Goal: Navigation & Orientation: Find specific page/section

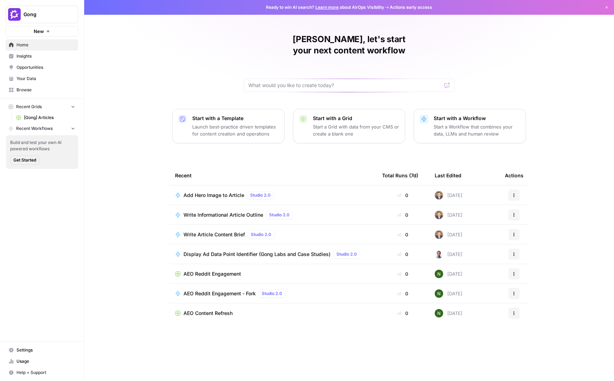
click at [49, 59] on span "Insights" at bounding box center [45, 56] width 59 height 6
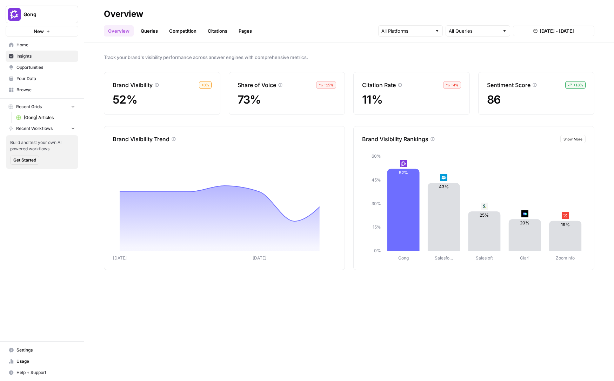
click at [152, 34] on link "Queries" at bounding box center [150, 30] width 26 height 11
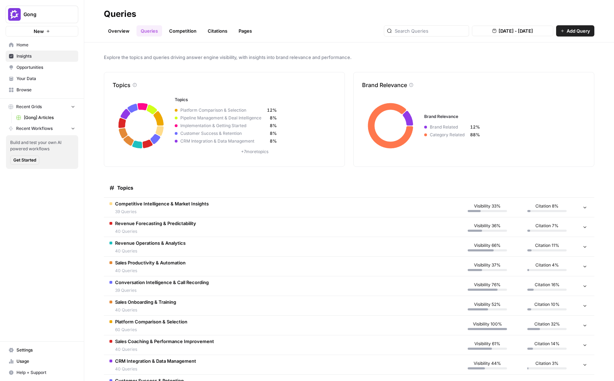
click at [177, 31] on link "Competition" at bounding box center [183, 30] width 36 height 11
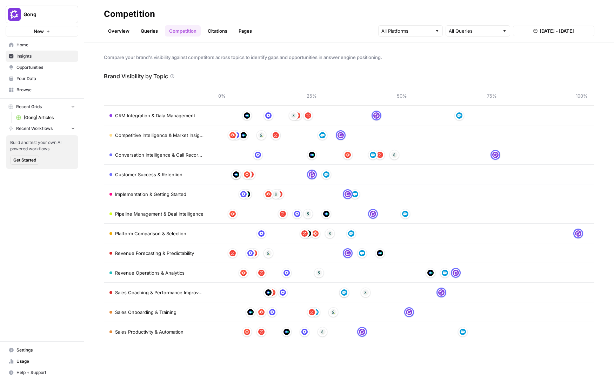
click at [214, 28] on link "Citations" at bounding box center [218, 30] width 28 height 11
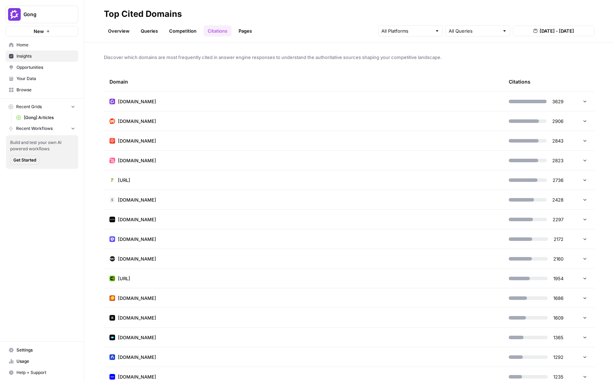
click at [243, 27] on link "Pages" at bounding box center [245, 30] width 22 height 11
